Goal: Task Accomplishment & Management: Complete application form

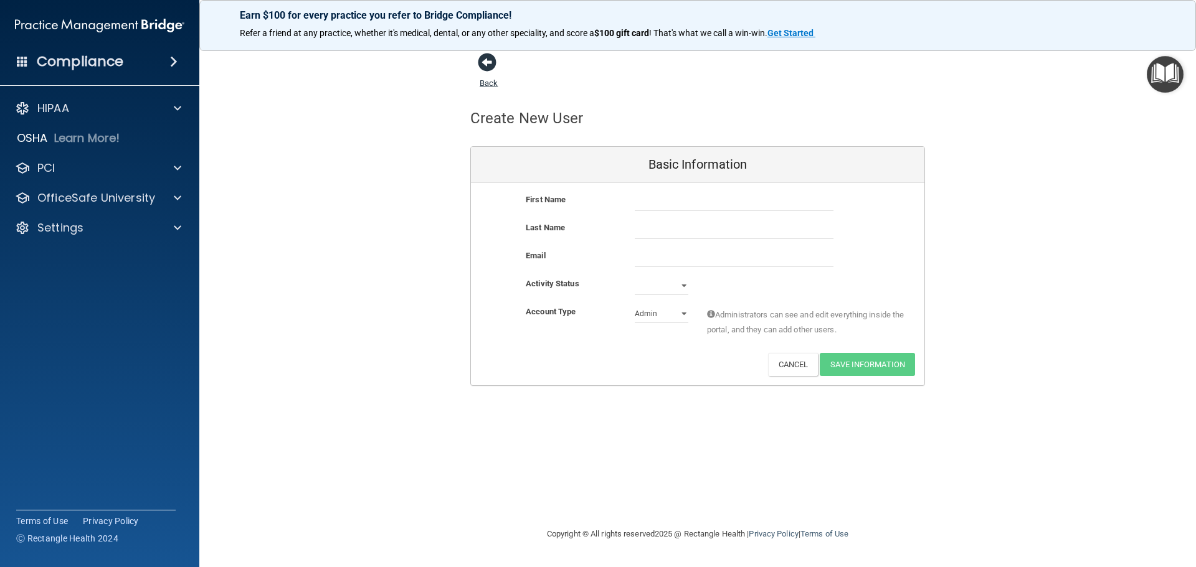
click at [493, 58] on span at bounding box center [487, 62] width 19 height 19
click at [96, 235] on div "Settings" at bounding box center [83, 227] width 154 height 15
click at [116, 197] on p "OfficeSafe University" at bounding box center [96, 198] width 118 height 15
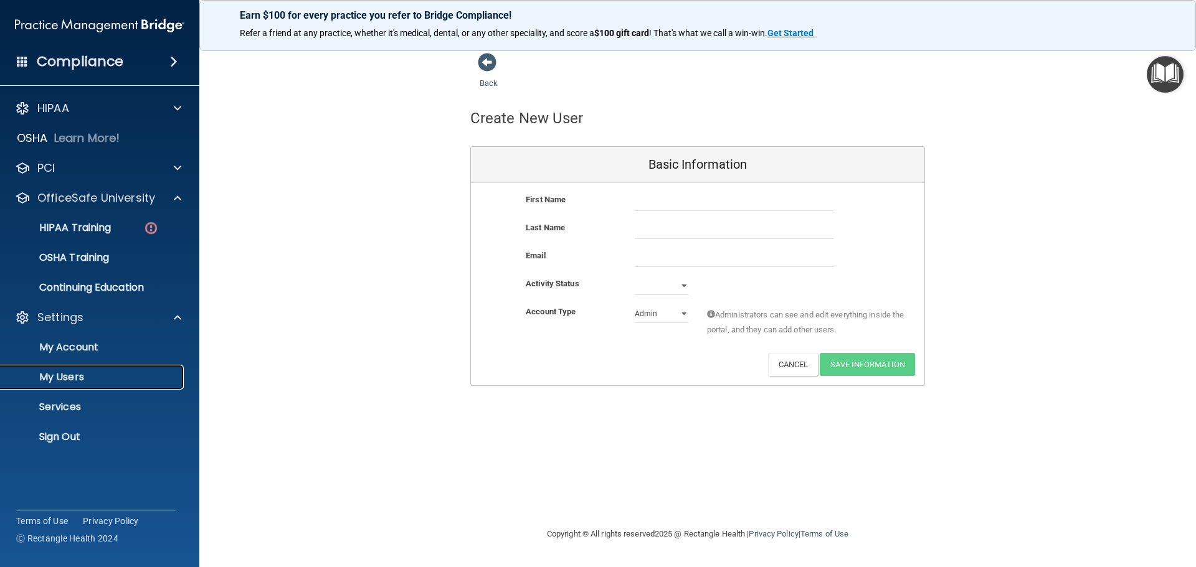
click at [93, 369] on link "My Users" at bounding box center [86, 377] width 196 height 25
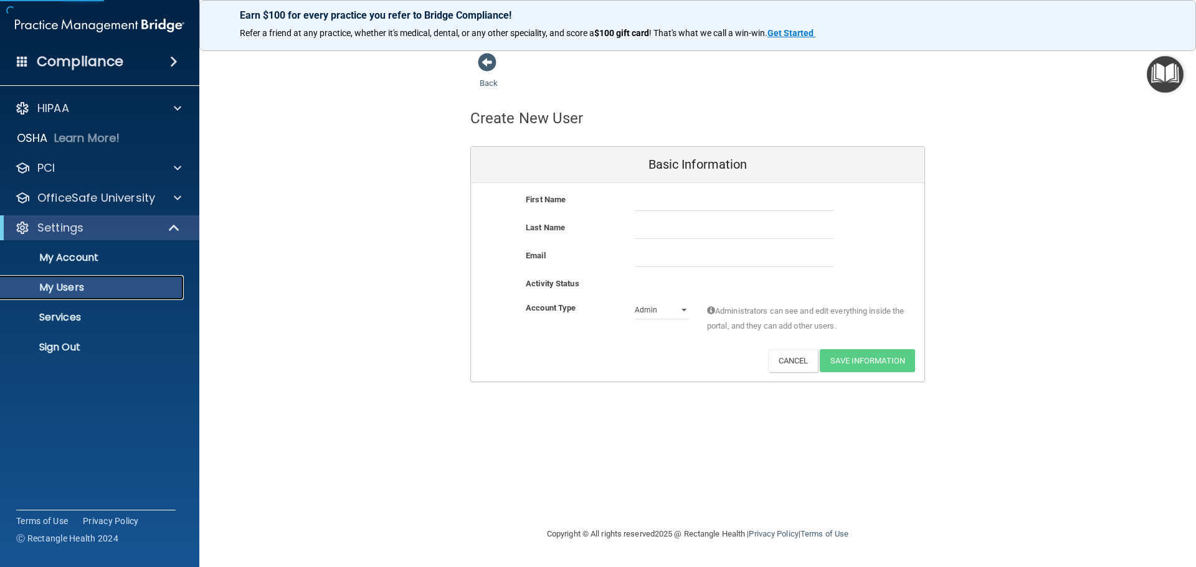
select select "20"
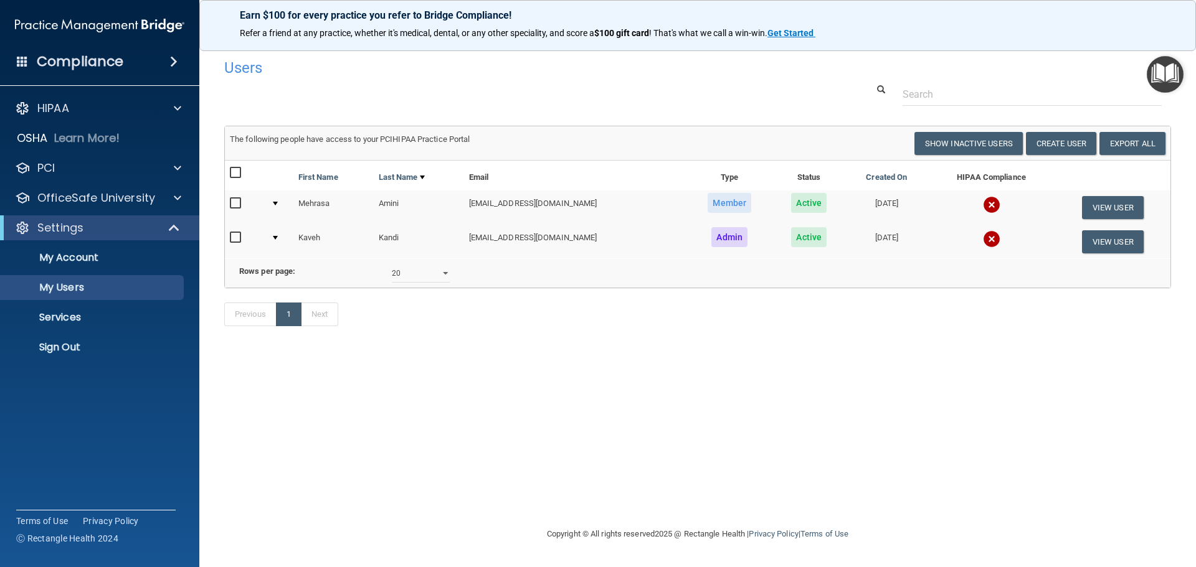
click at [92, 55] on h4 "Compliance" at bounding box center [80, 61] width 87 height 17
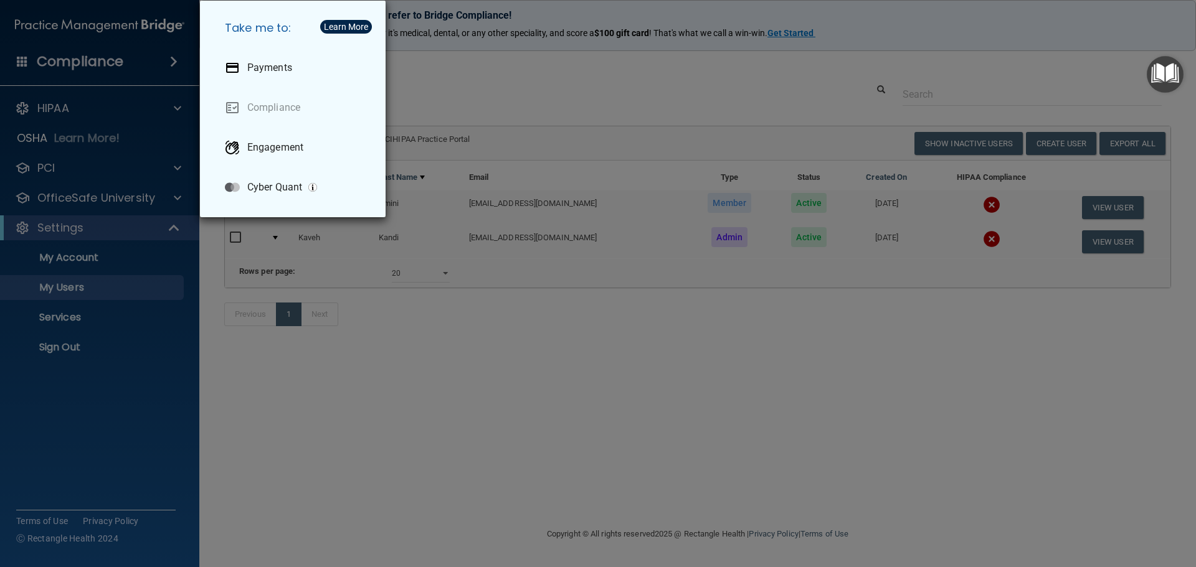
click at [101, 24] on div "Take me to: Payments Compliance Engagement Cyber Quant" at bounding box center [598, 283] width 1196 height 567
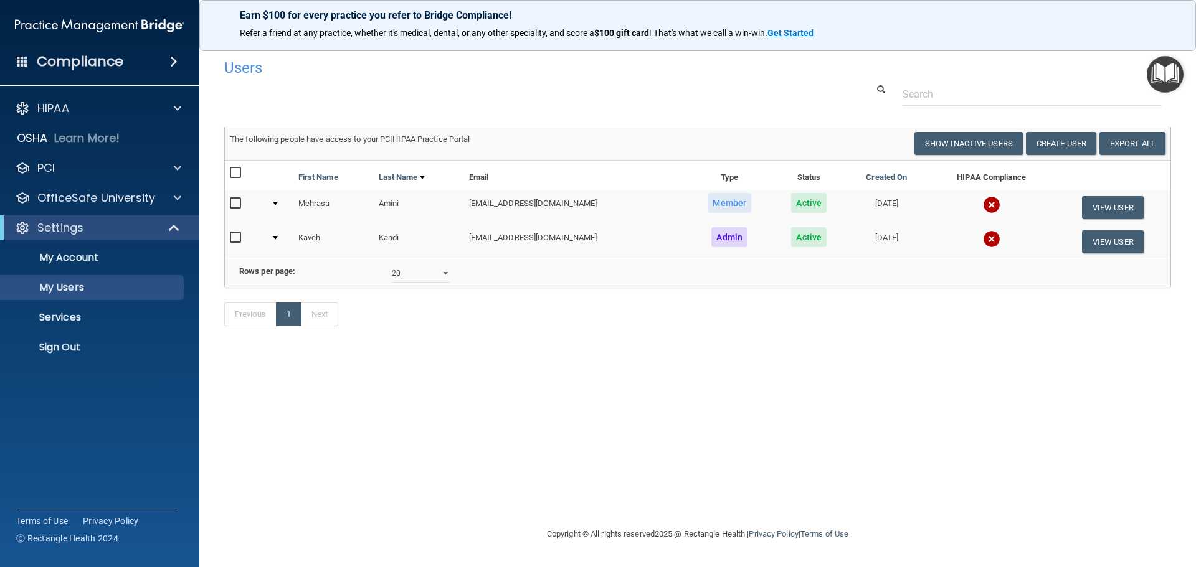
click at [102, 64] on h4 "Compliance" at bounding box center [80, 61] width 87 height 17
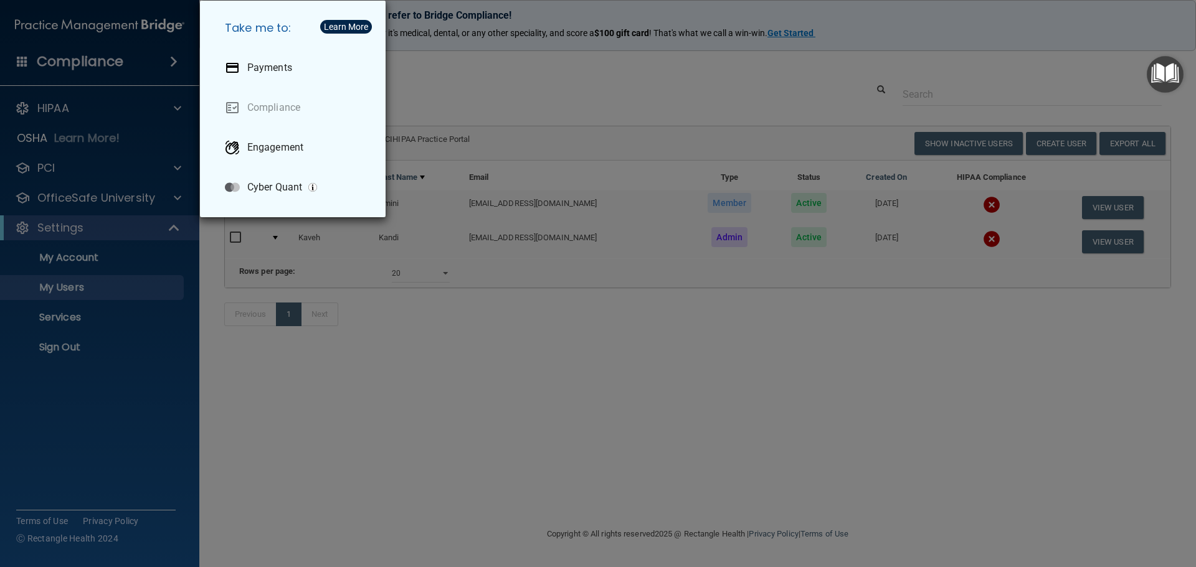
click at [930, 16] on div "Take me to: Payments Compliance Engagement Cyber Quant" at bounding box center [598, 283] width 1196 height 567
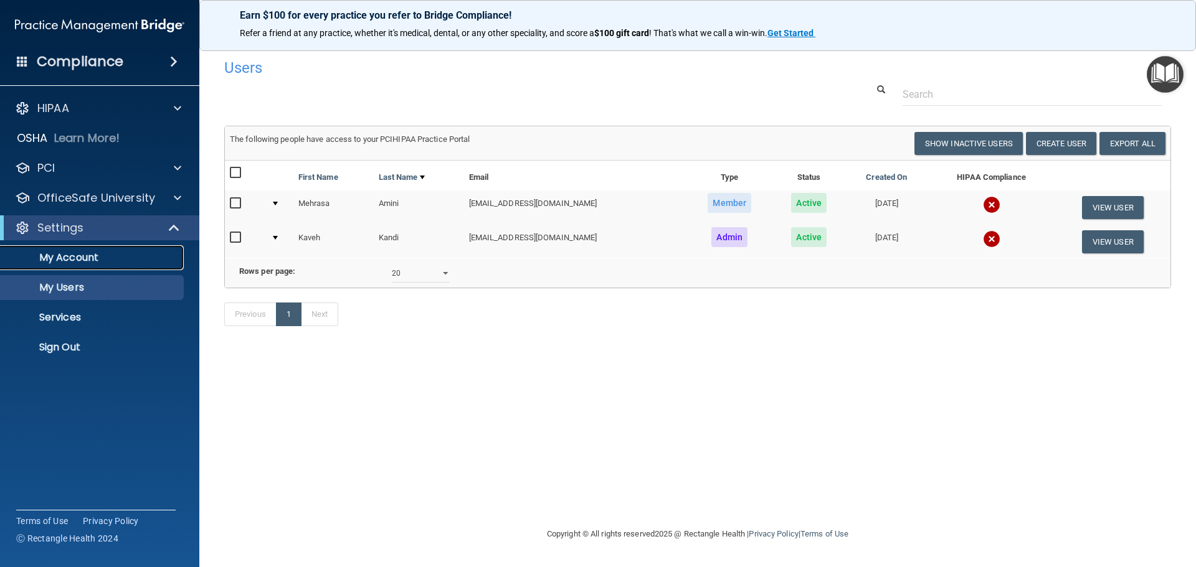
click at [97, 255] on p "My Account" at bounding box center [93, 258] width 170 height 12
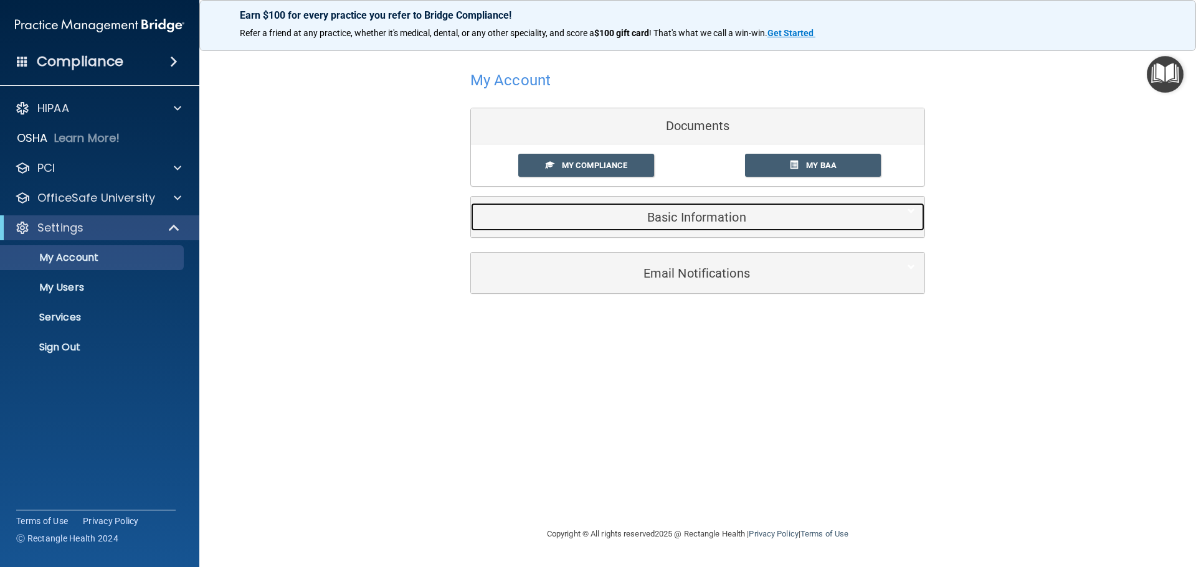
click at [598, 223] on h5 "Basic Information" at bounding box center [678, 217] width 397 height 14
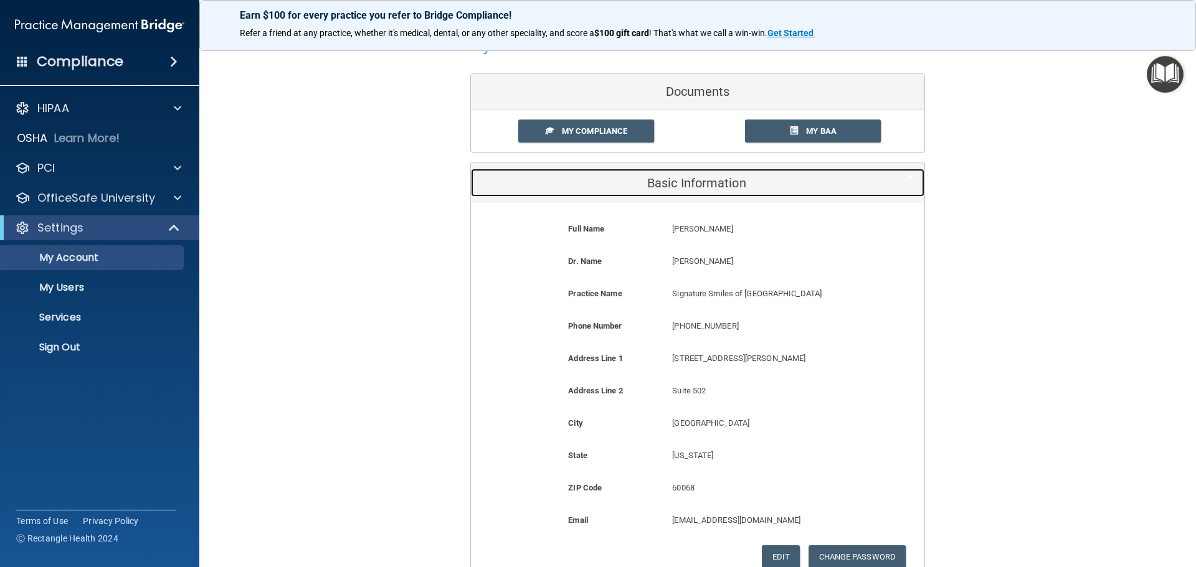
scroll to position [62, 0]
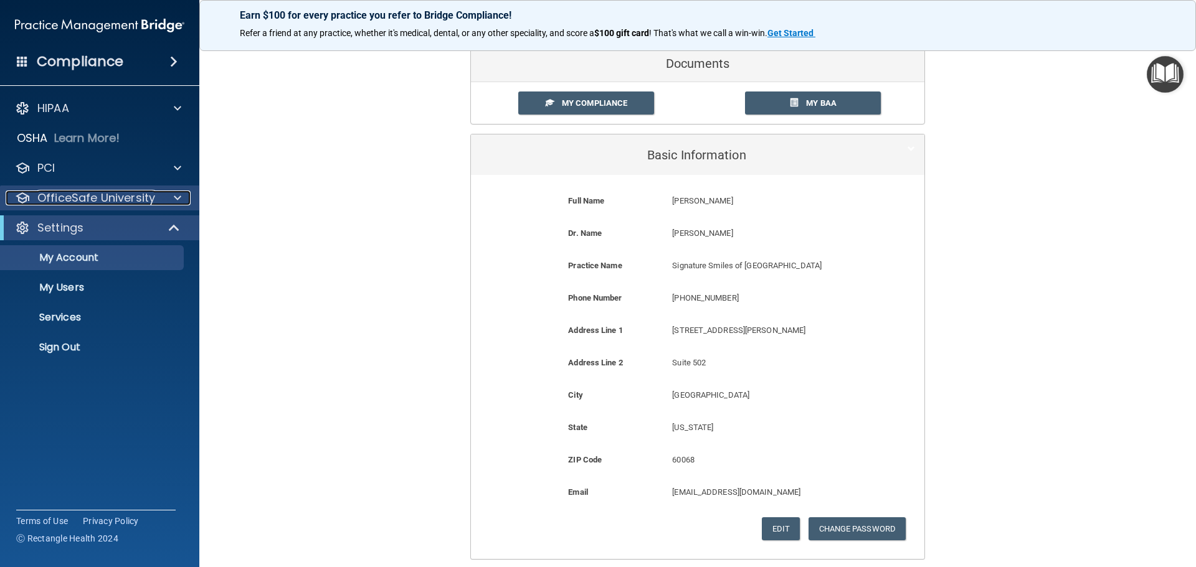
click at [134, 200] on p "OfficeSafe University" at bounding box center [96, 198] width 118 height 15
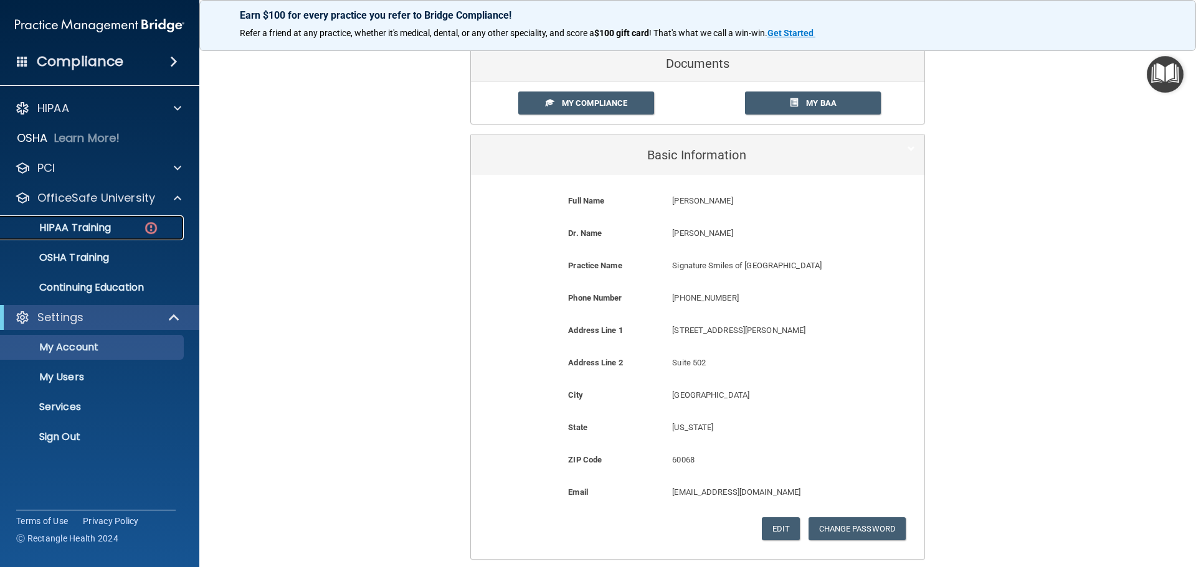
click at [116, 226] on div "HIPAA Training" at bounding box center [93, 228] width 170 height 12
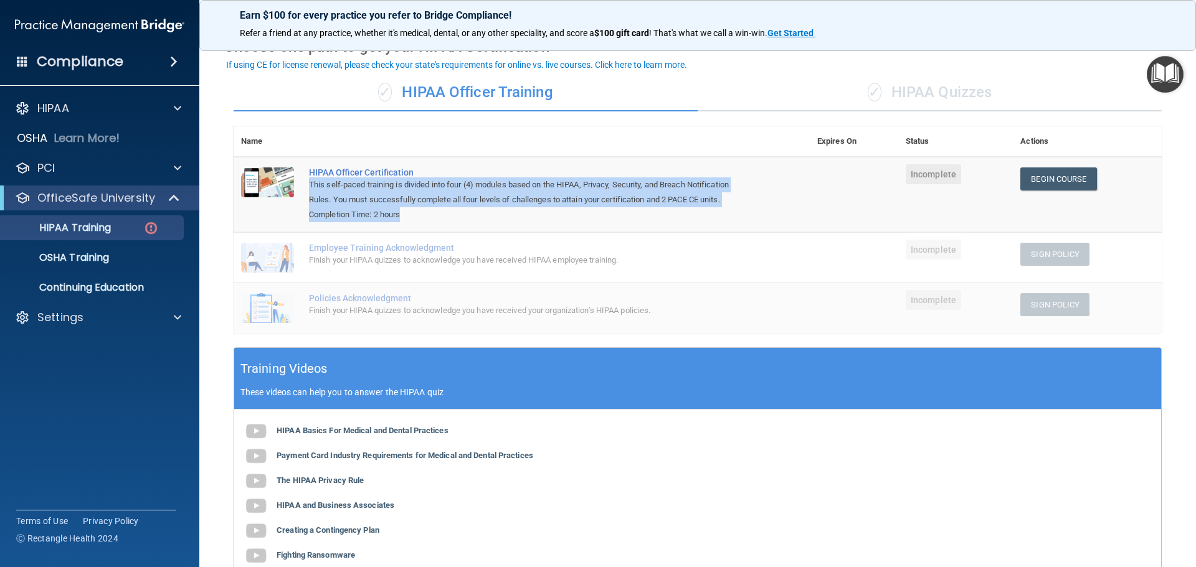
drag, startPoint x: 446, startPoint y: 214, endPoint x: 303, endPoint y: 186, distance: 146.1
click at [303, 186] on td "HIPAA Officer Certification This self-paced training is divided into four (4) m…" at bounding box center [555, 194] width 508 height 75
click at [423, 213] on div "Completion Time: 2 hours" at bounding box center [528, 214] width 438 height 15
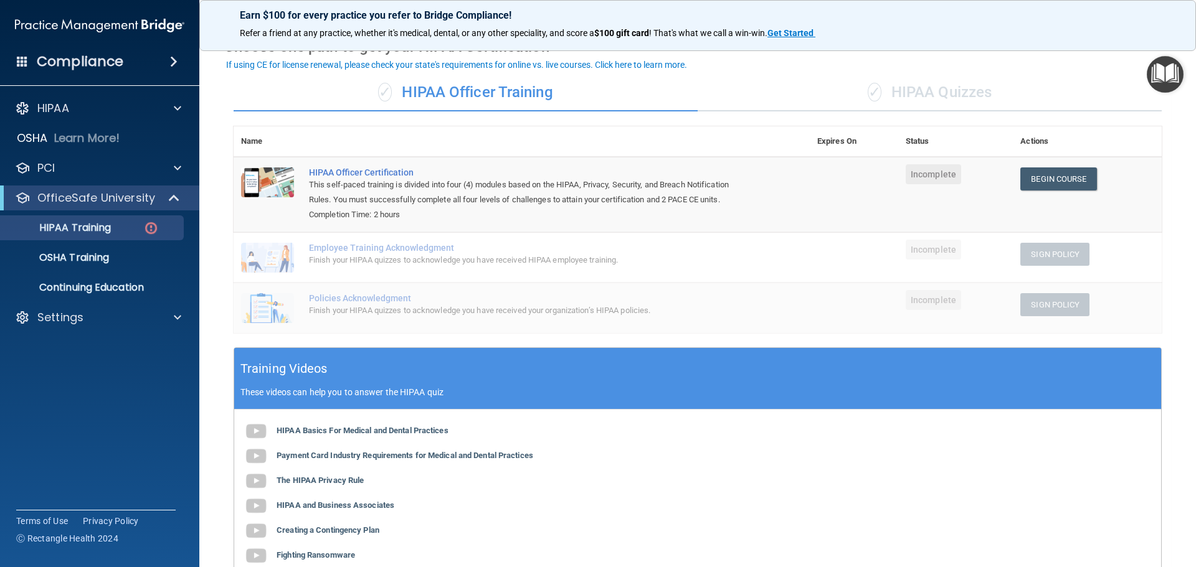
click at [974, 98] on div "✓ HIPAA Quizzes" at bounding box center [929, 92] width 464 height 37
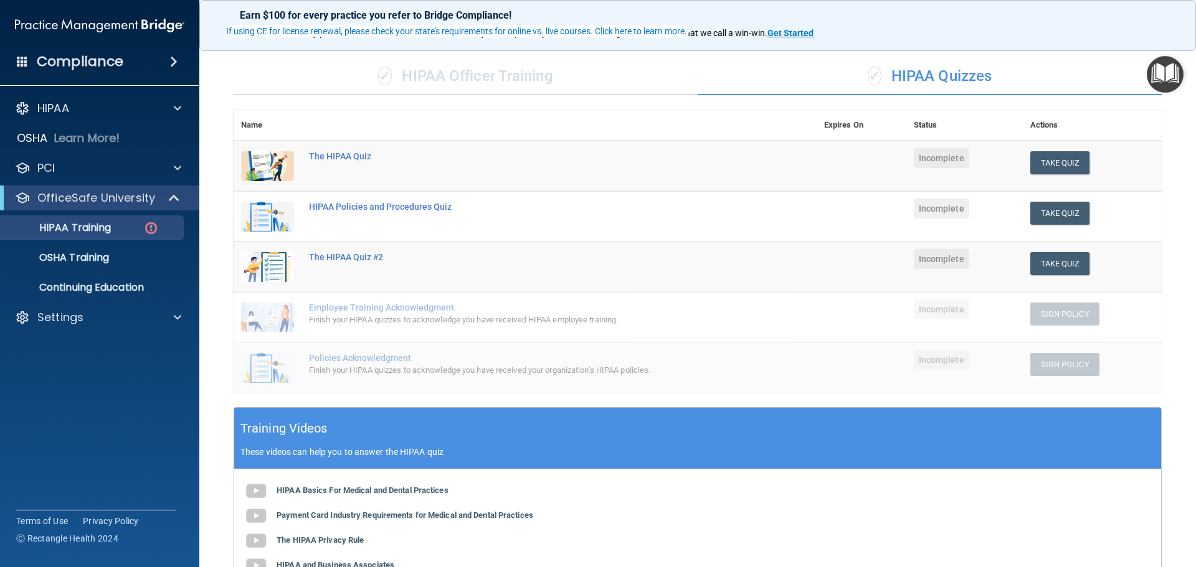
scroll to position [56, 0]
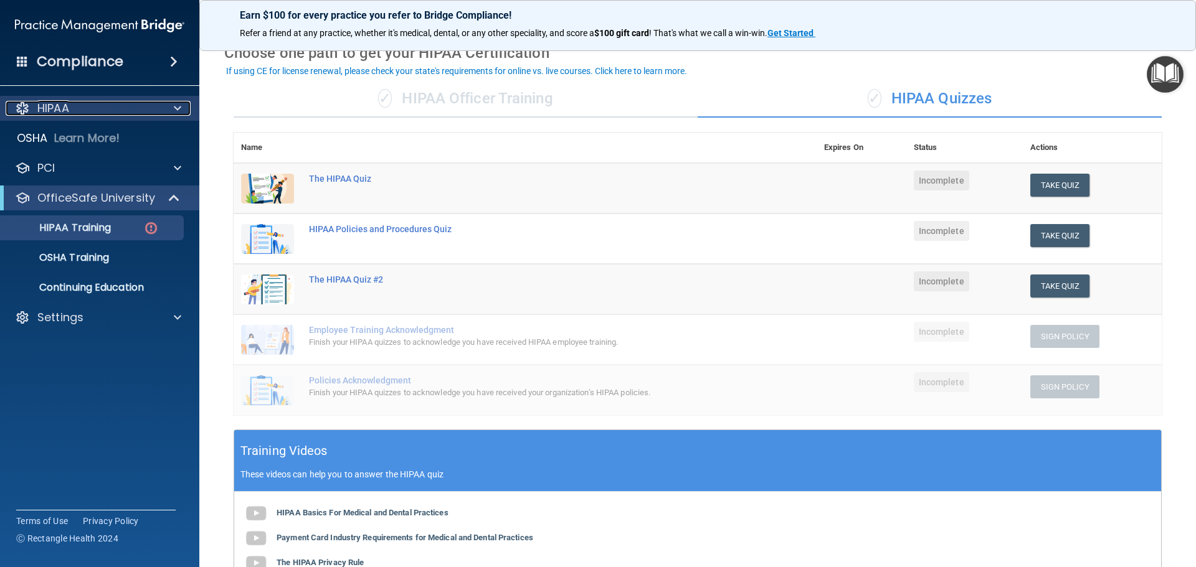
click at [100, 108] on div "HIPAA" at bounding box center [83, 108] width 154 height 15
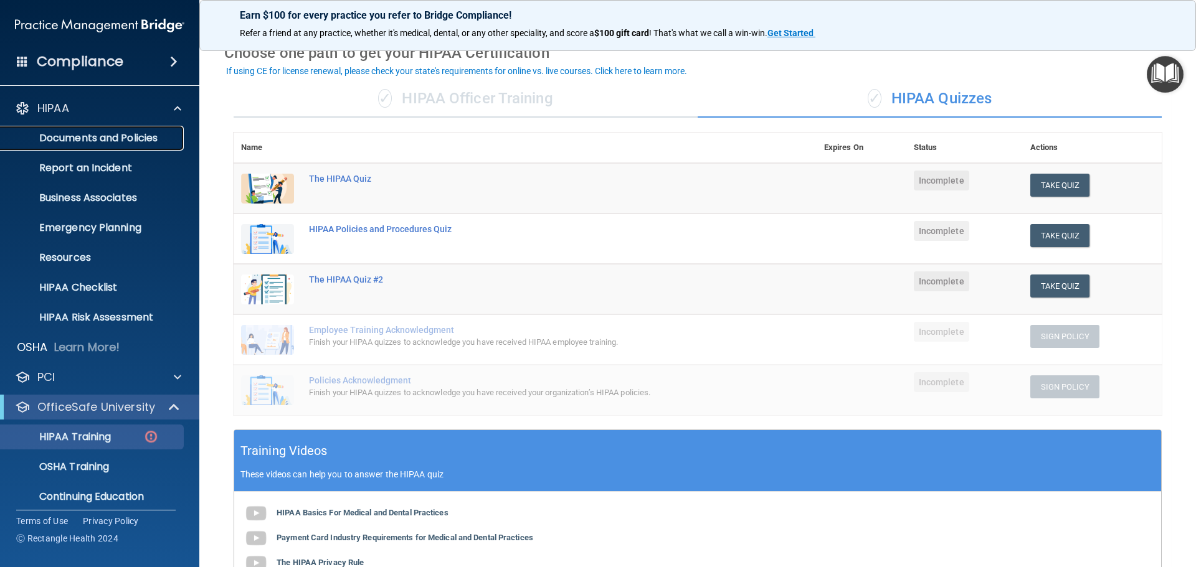
click at [103, 143] on p "Documents and Policies" at bounding box center [93, 138] width 170 height 12
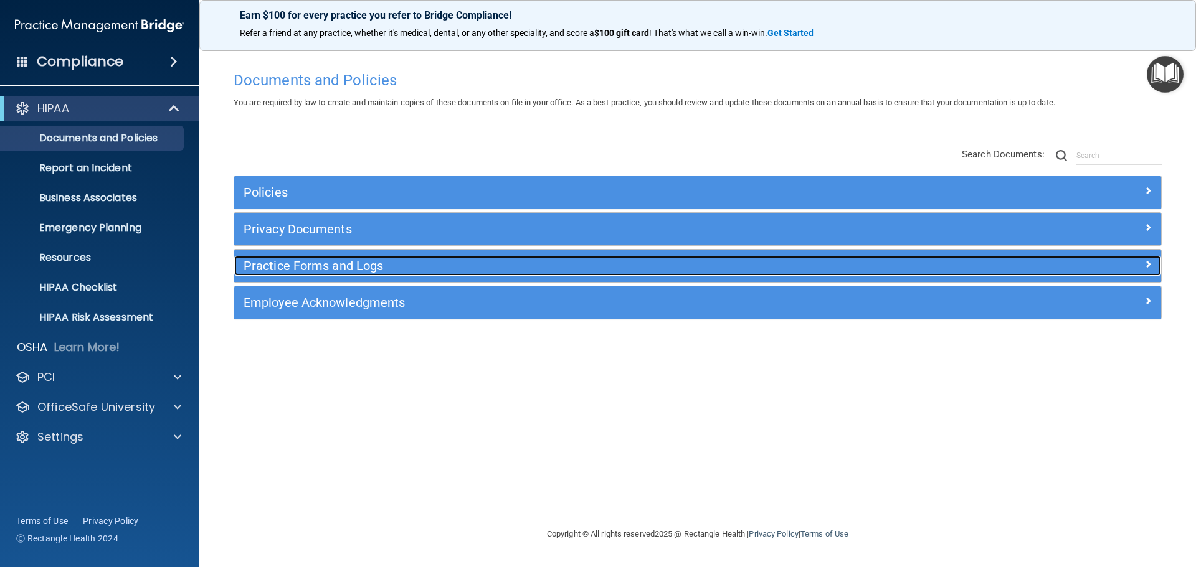
click at [286, 264] on h5 "Practice Forms and Logs" at bounding box center [581, 266] width 676 height 14
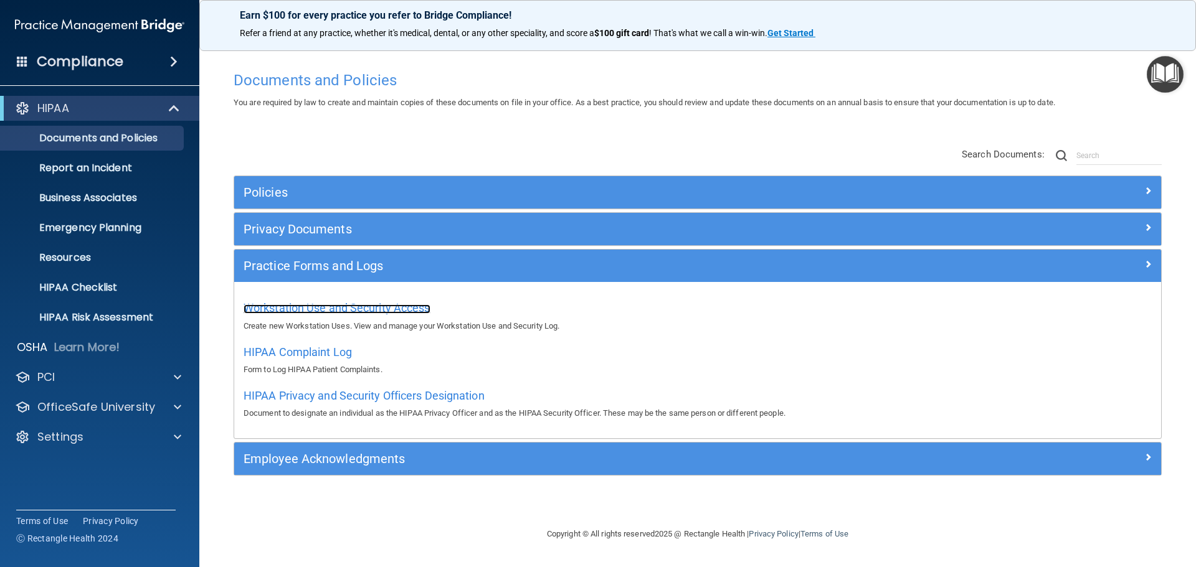
click at [386, 304] on span "Workstation Use and Security Access" at bounding box center [336, 307] width 187 height 13
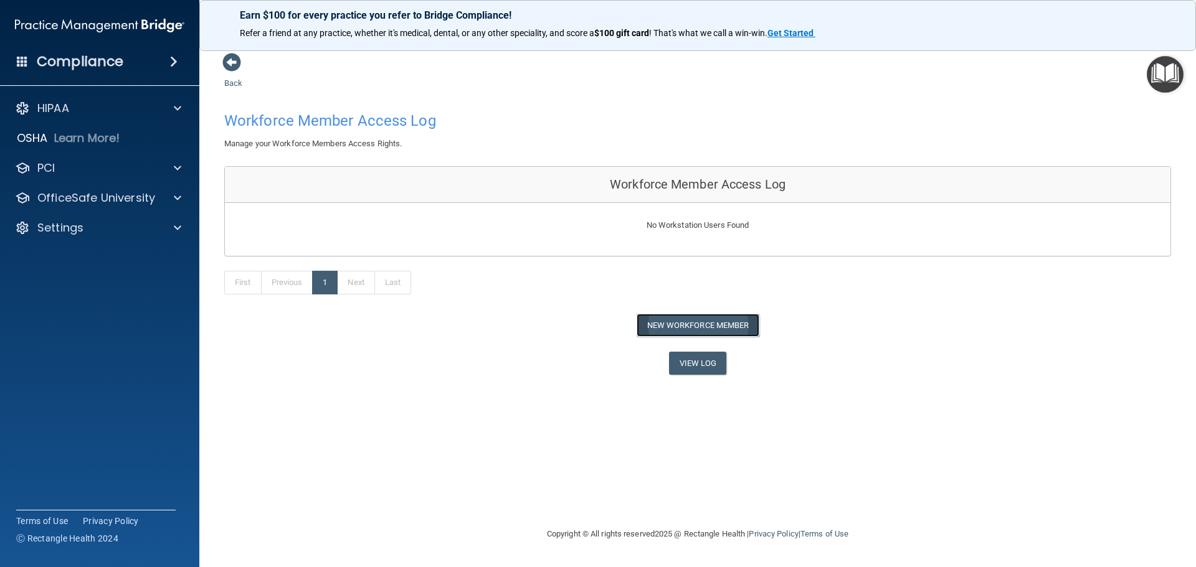
click at [651, 330] on button "New Workforce Member" at bounding box center [697, 325] width 123 height 23
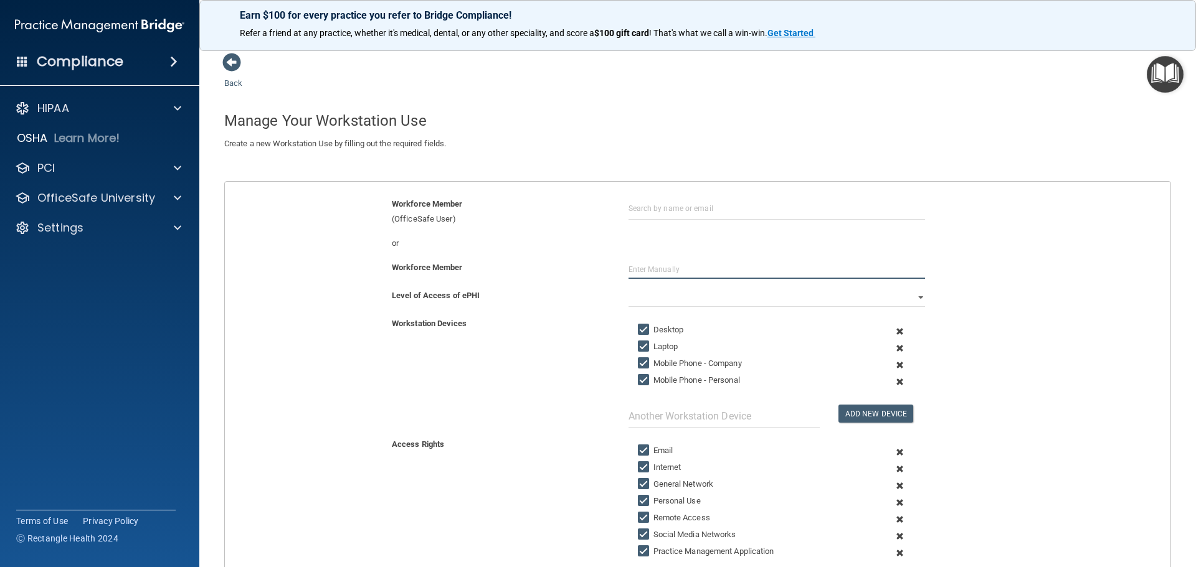
click at [677, 265] on input "text" at bounding box center [776, 269] width 296 height 19
click at [650, 271] on input "[PERSON_NAME]" at bounding box center [776, 269] width 296 height 19
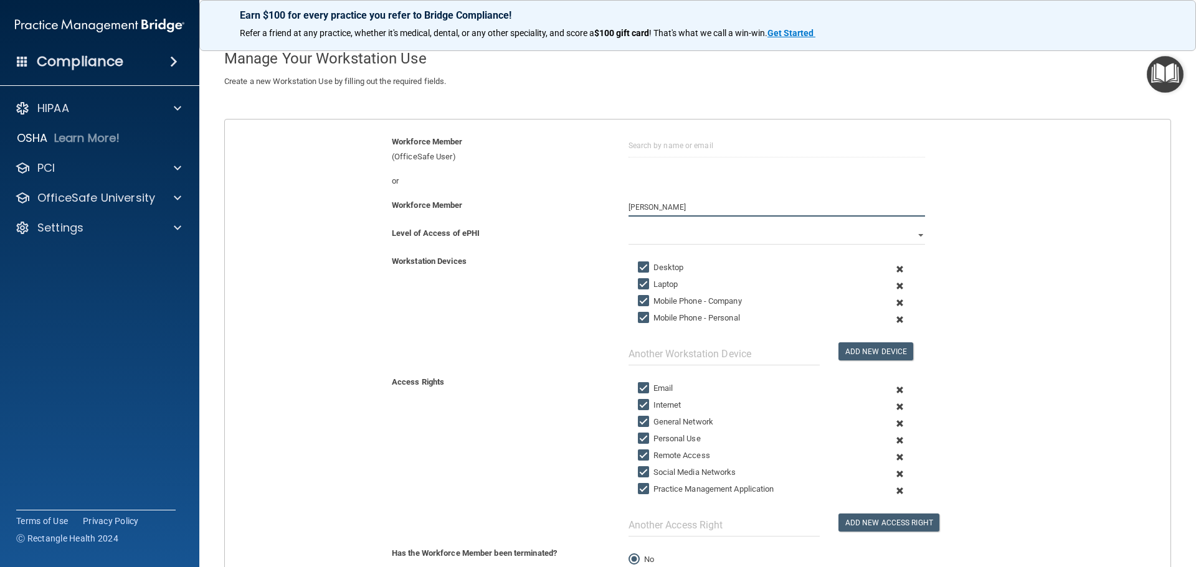
type input "[PERSON_NAME]"
click at [696, 230] on select "Full Limited None" at bounding box center [776, 235] width 296 height 19
select select "0"
click at [628, 226] on select "Full Limited None" at bounding box center [776, 235] width 296 height 19
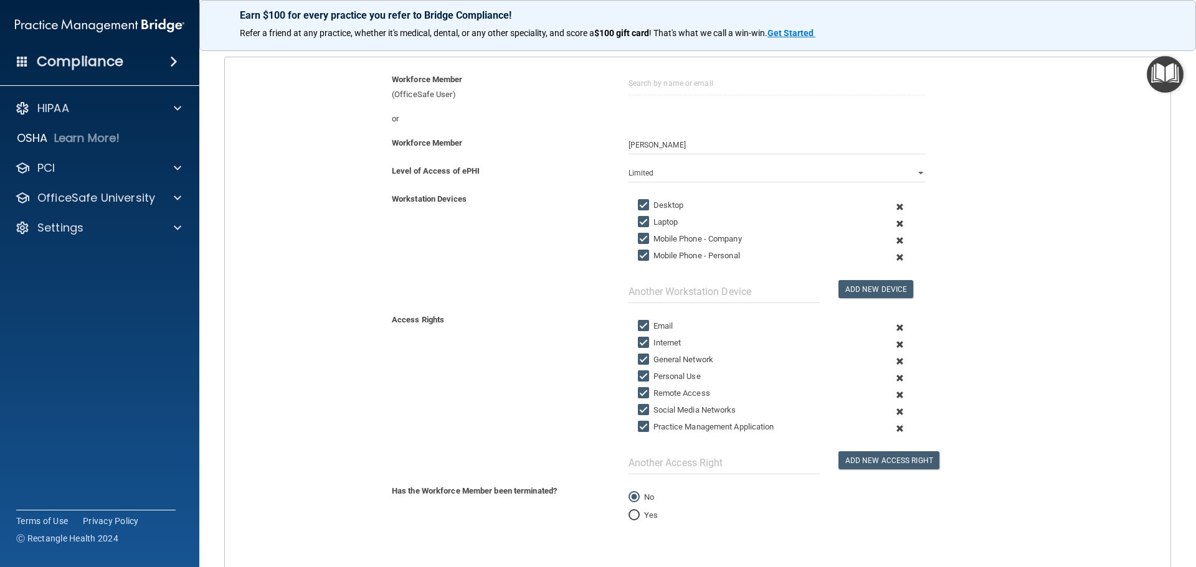
click at [638, 219] on input "Laptop" at bounding box center [645, 222] width 14 height 10
checkbox input "false"
click at [638, 240] on input "Mobile Phone - Company" at bounding box center [645, 239] width 14 height 10
checkbox input "false"
click at [638, 253] on input "Mobile Phone - Personal" at bounding box center [645, 256] width 14 height 10
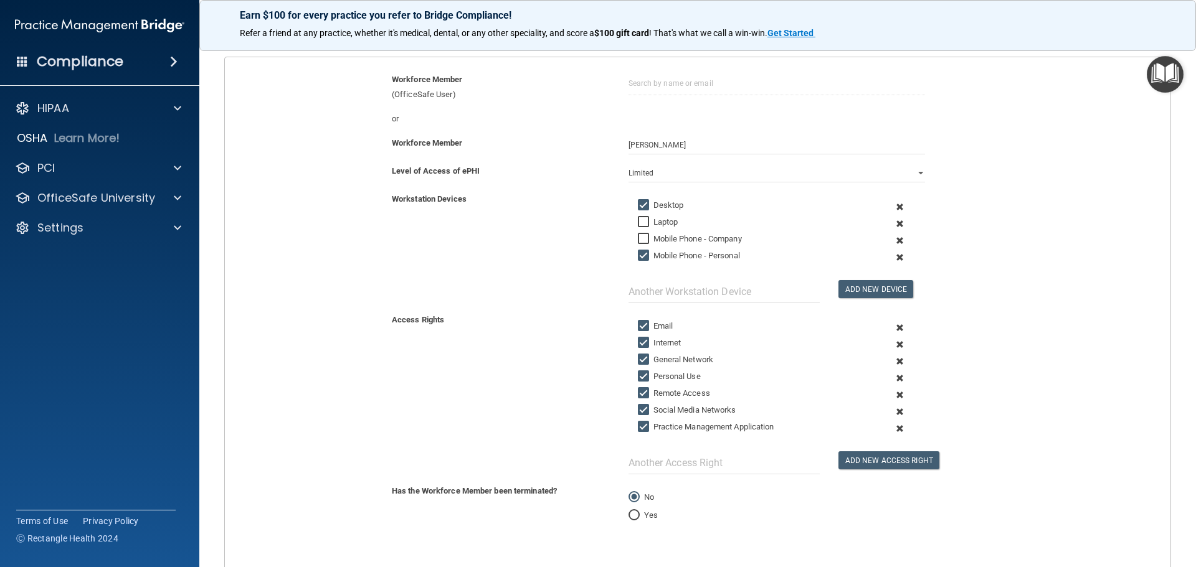
checkbox input "false"
click at [692, 296] on input "text" at bounding box center [723, 291] width 191 height 23
type input "IPad"
click at [864, 294] on button "Add New Device" at bounding box center [875, 289] width 75 height 18
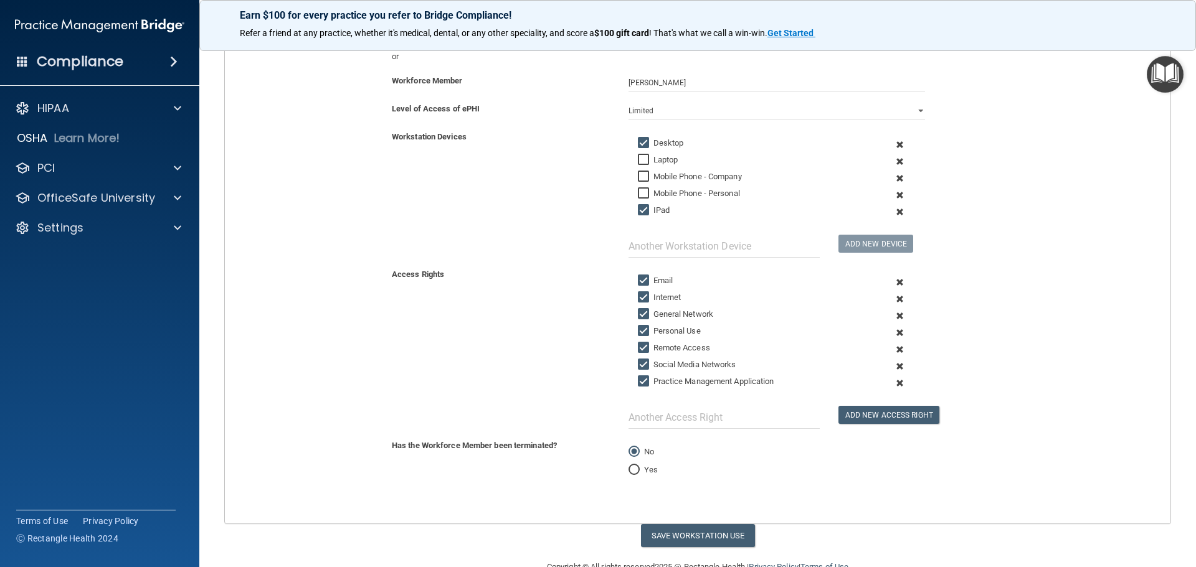
scroll to position [217, 0]
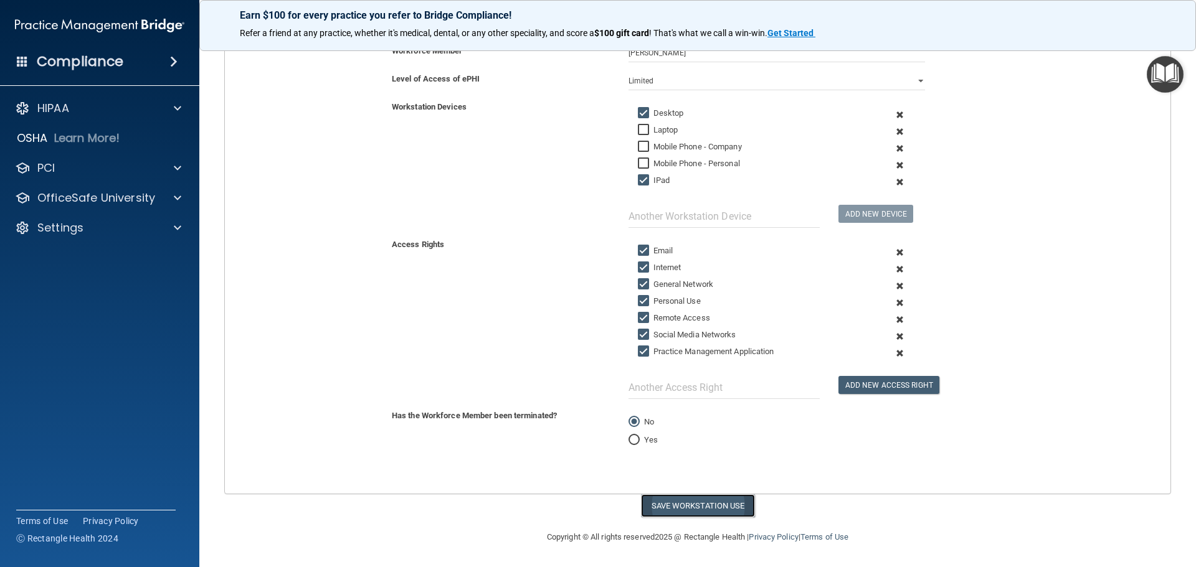
click at [692, 506] on button "Save Workstation Use" at bounding box center [698, 505] width 114 height 23
select select "? string:Full ?"
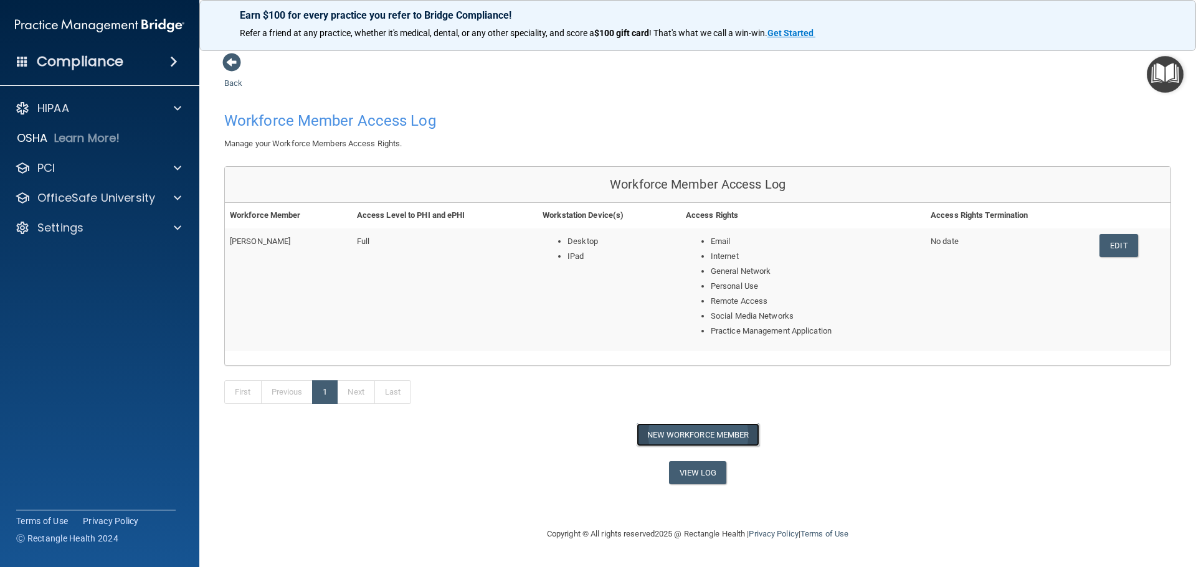
click at [650, 432] on button "New Workforce Member" at bounding box center [697, 434] width 123 height 23
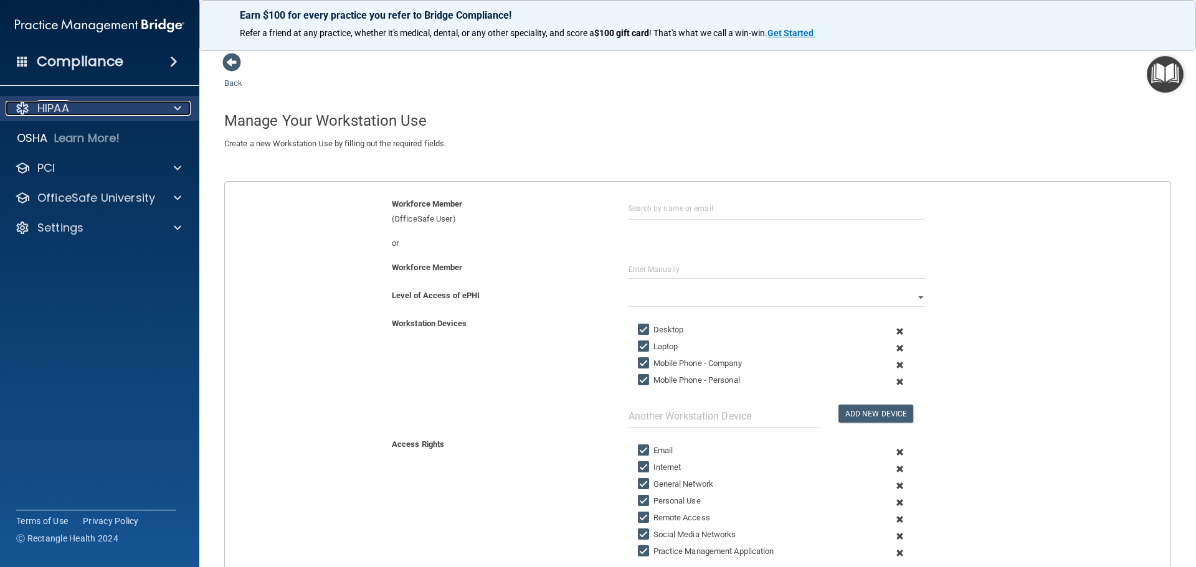
click at [175, 103] on span at bounding box center [177, 108] width 7 height 15
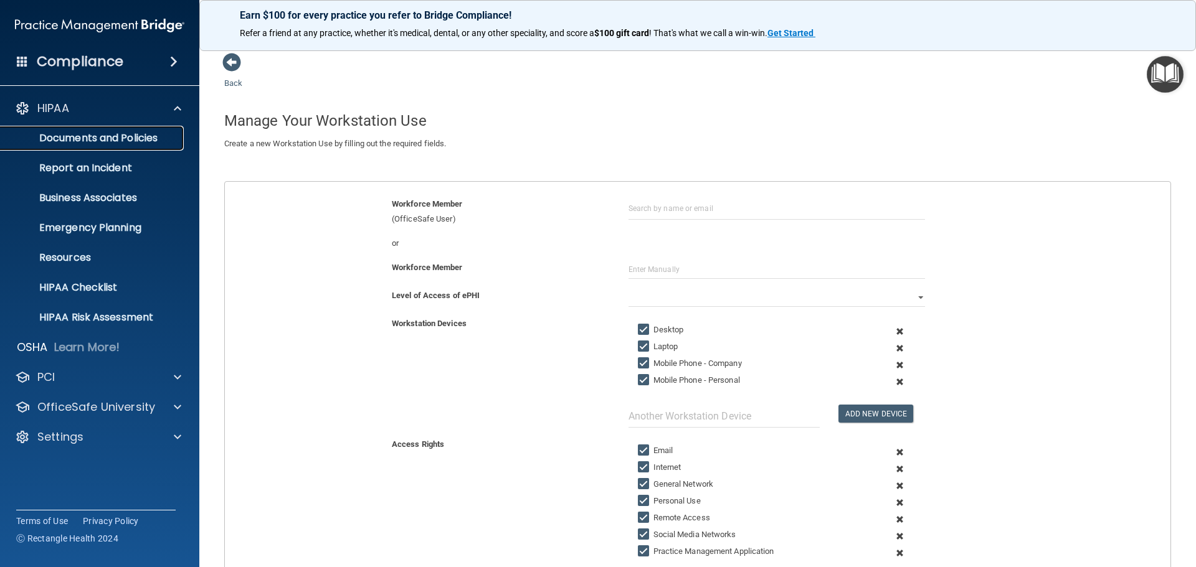
click at [148, 138] on p "Documents and Policies" at bounding box center [93, 138] width 170 height 12
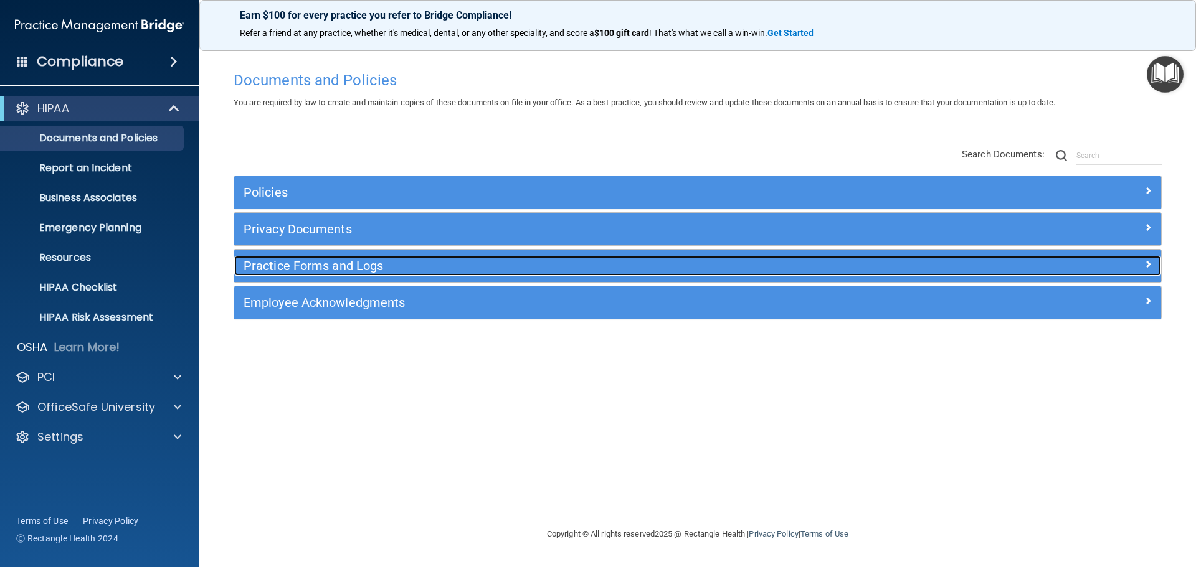
click at [346, 268] on h5 "Practice Forms and Logs" at bounding box center [581, 266] width 676 height 14
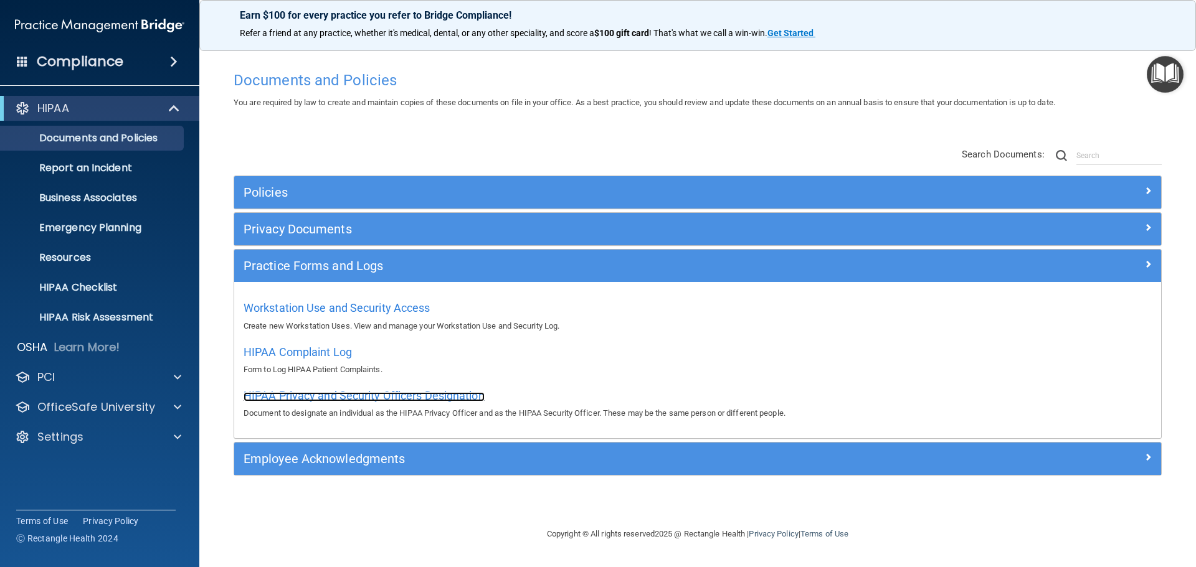
click at [268, 395] on span "HIPAA Privacy and Security Officers Designation" at bounding box center [363, 395] width 241 height 13
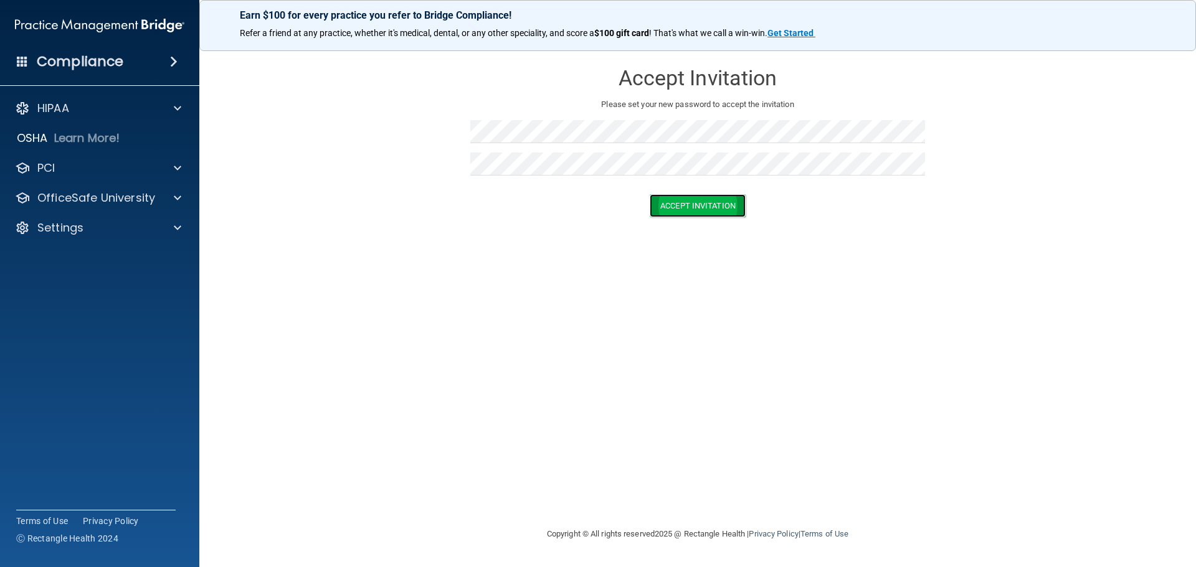
click at [684, 211] on button "Accept Invitation" at bounding box center [697, 205] width 96 height 23
click at [877, 245] on form "Accept Invitation Please set your new password to accept the invitation Token i…" at bounding box center [697, 151] width 946 height 198
click at [722, 220] on button "Accept Invitation" at bounding box center [697, 223] width 96 height 23
click at [170, 62] on span at bounding box center [173, 61] width 7 height 15
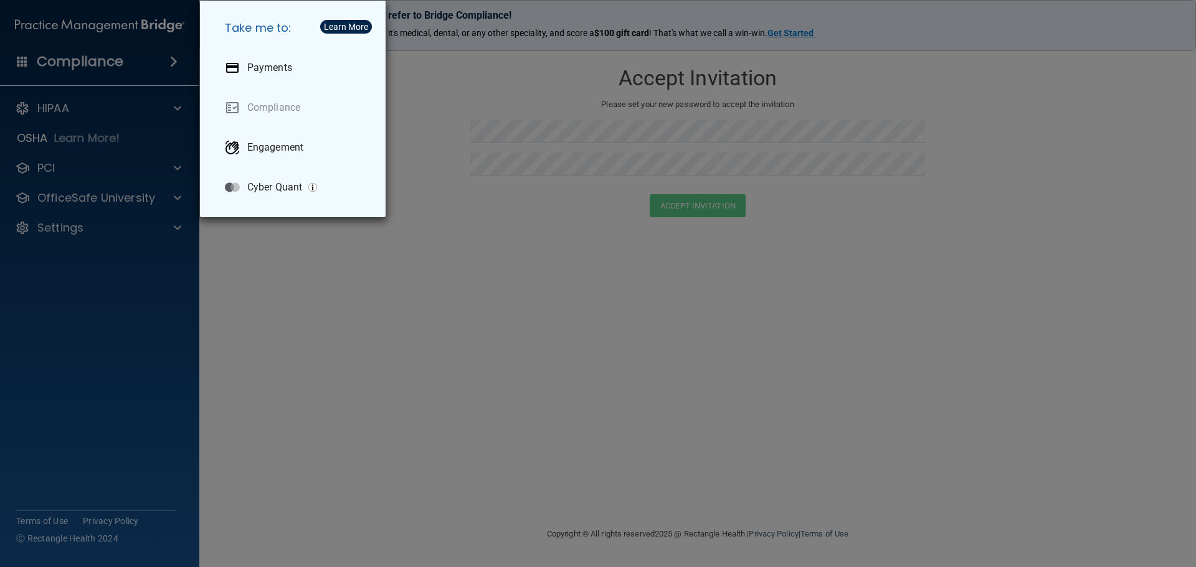
click at [354, 333] on div "Take me to: Payments Compliance Engagement Cyber Quant" at bounding box center [598, 283] width 1196 height 567
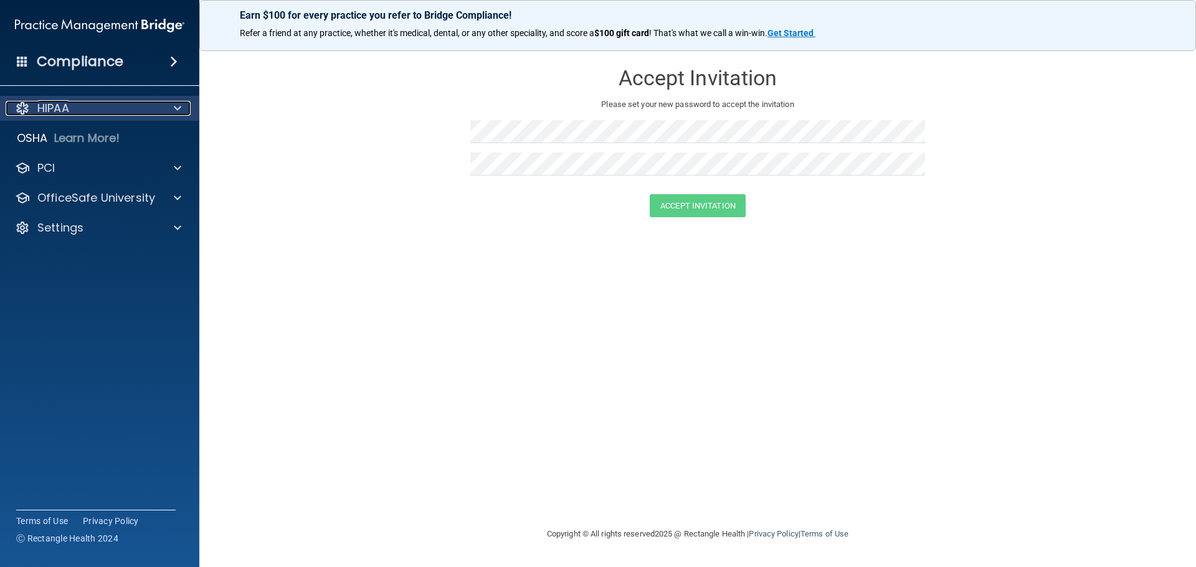
click at [174, 111] on span at bounding box center [177, 108] width 7 height 15
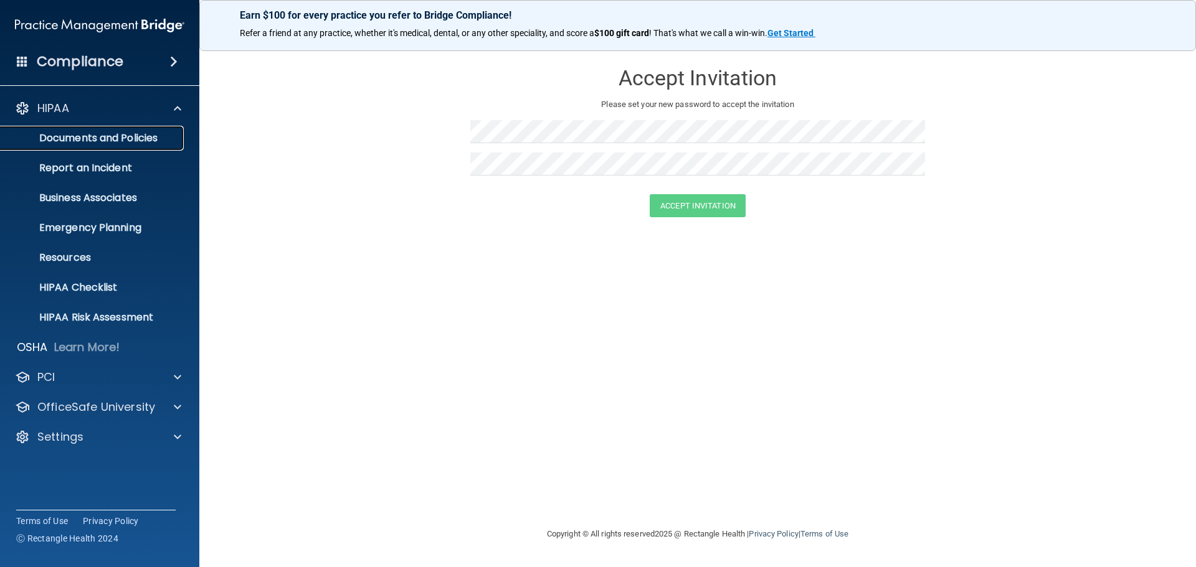
click at [90, 135] on p "Documents and Policies" at bounding box center [93, 138] width 170 height 12
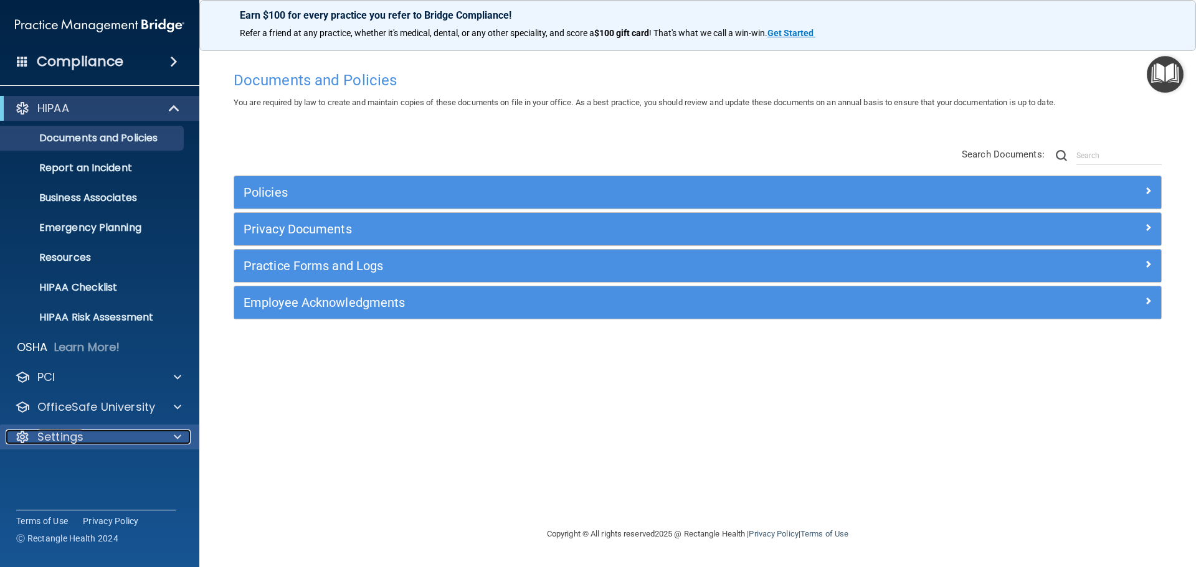
click at [176, 430] on span at bounding box center [177, 437] width 7 height 15
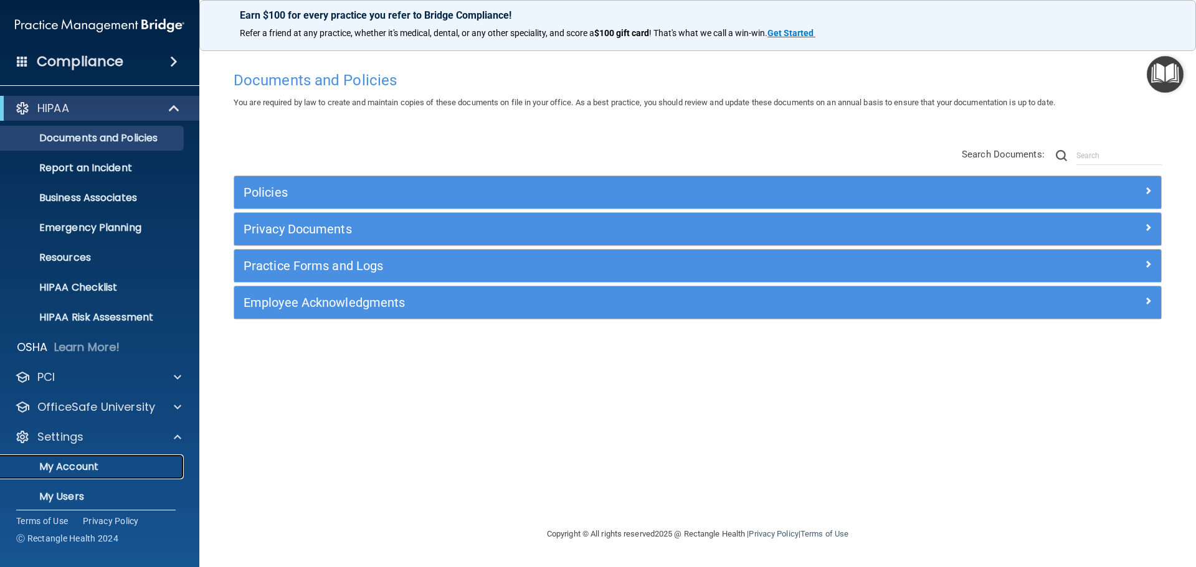
click at [64, 467] on p "My Account" at bounding box center [93, 467] width 170 height 12
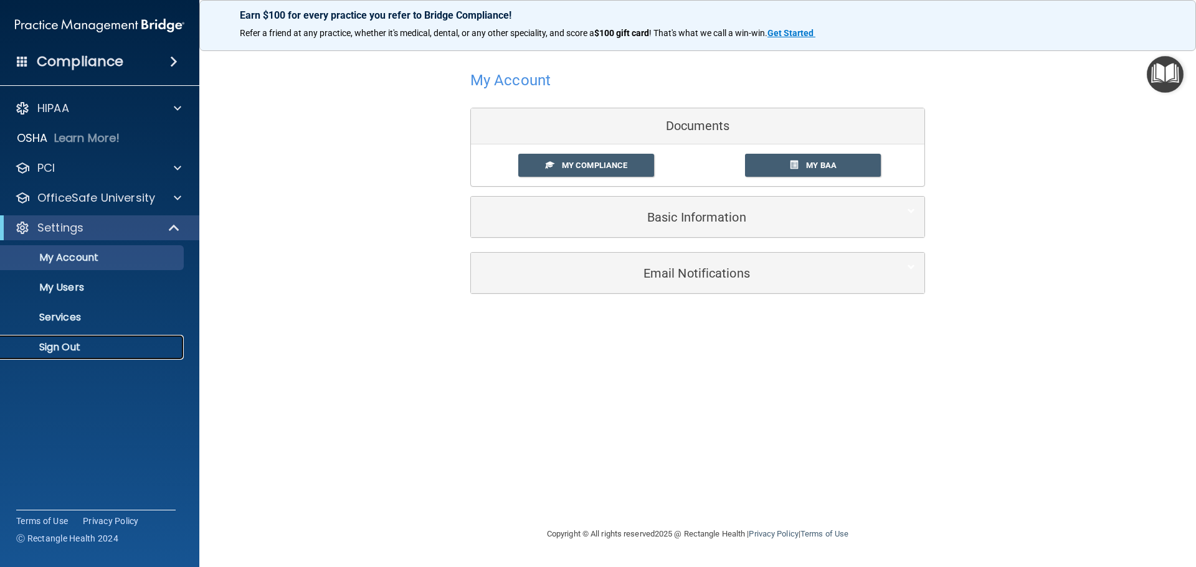
click at [52, 346] on p "Sign Out" at bounding box center [93, 347] width 170 height 12
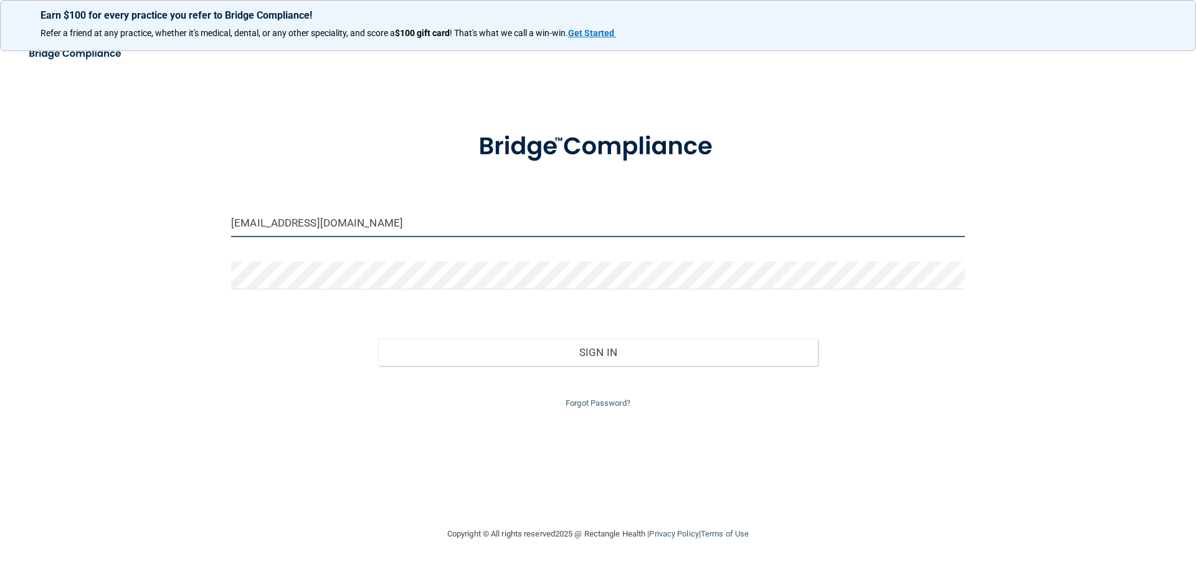
click at [429, 220] on input "signaturesmilesparkridge@gmail.com" at bounding box center [598, 223] width 734 height 28
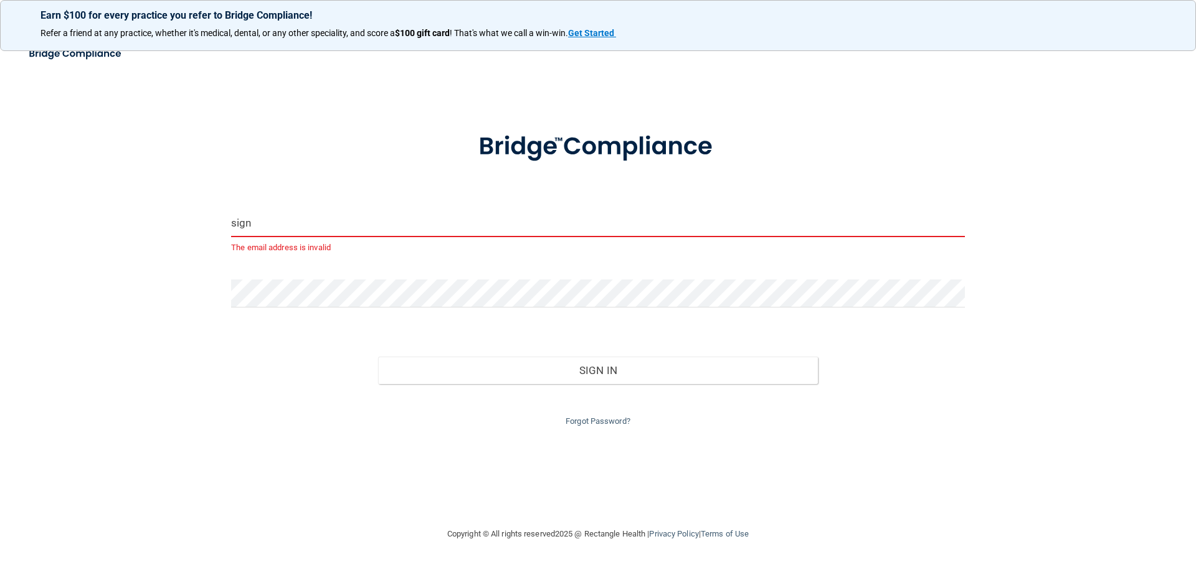
type input "sig"
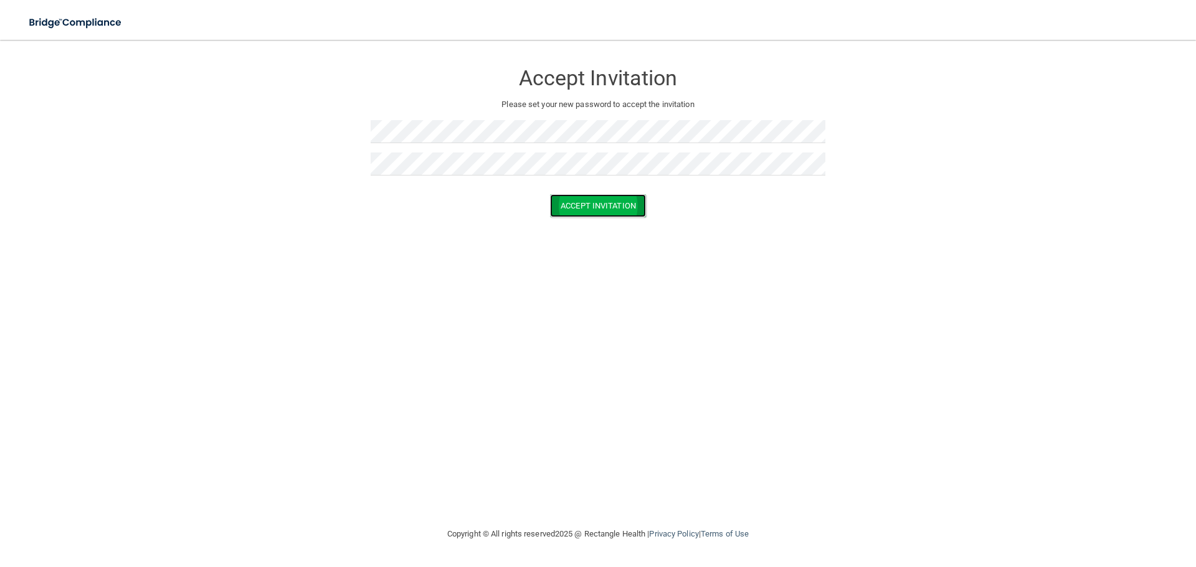
click at [634, 207] on button "Accept Invitation" at bounding box center [598, 205] width 96 height 23
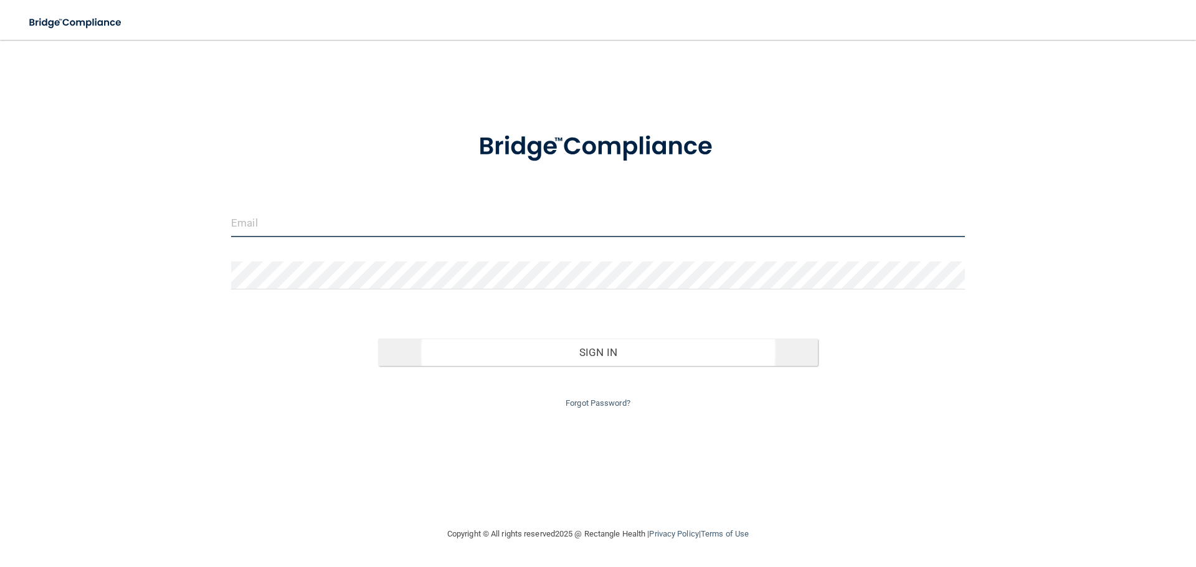
type input "[EMAIL_ADDRESS][DOMAIN_NAME]"
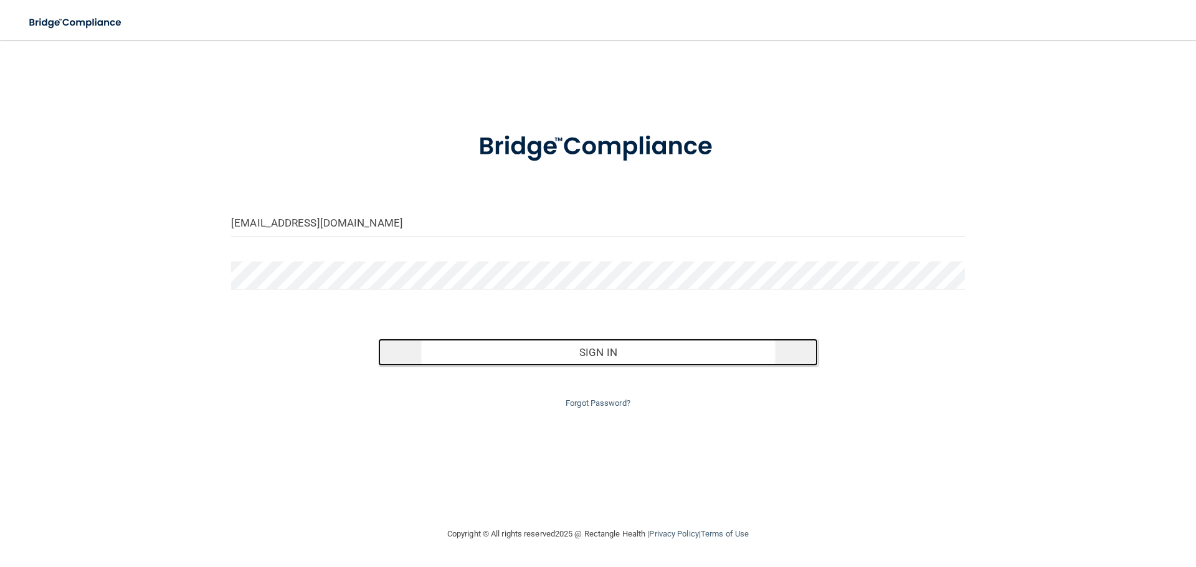
click at [592, 348] on button "Sign In" at bounding box center [598, 352] width 440 height 27
